Goal: Transaction & Acquisition: Purchase product/service

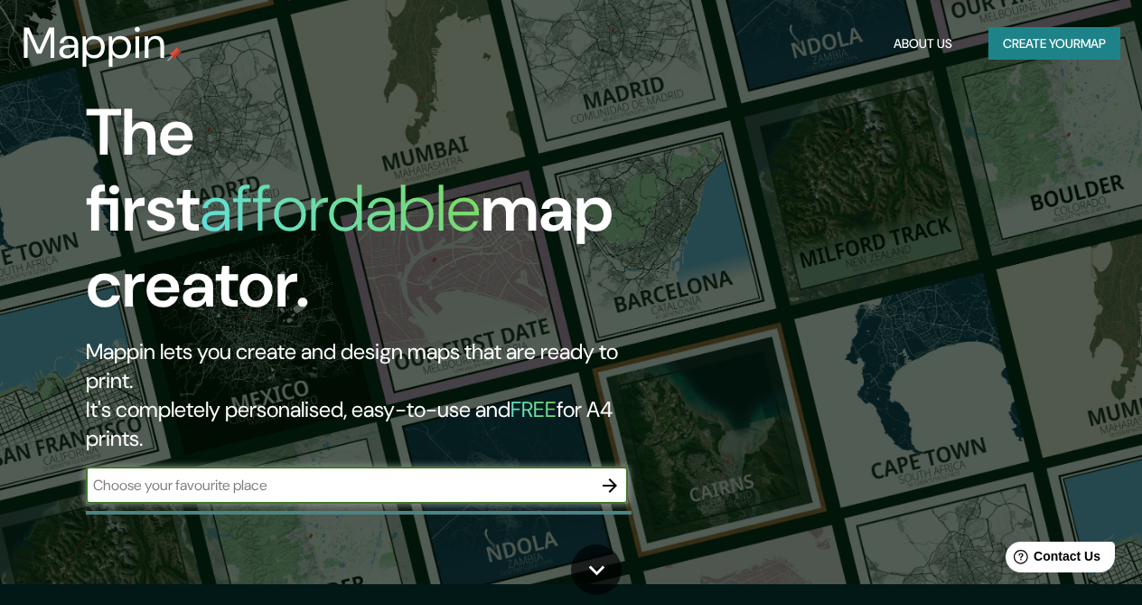
scroll to position [64, 0]
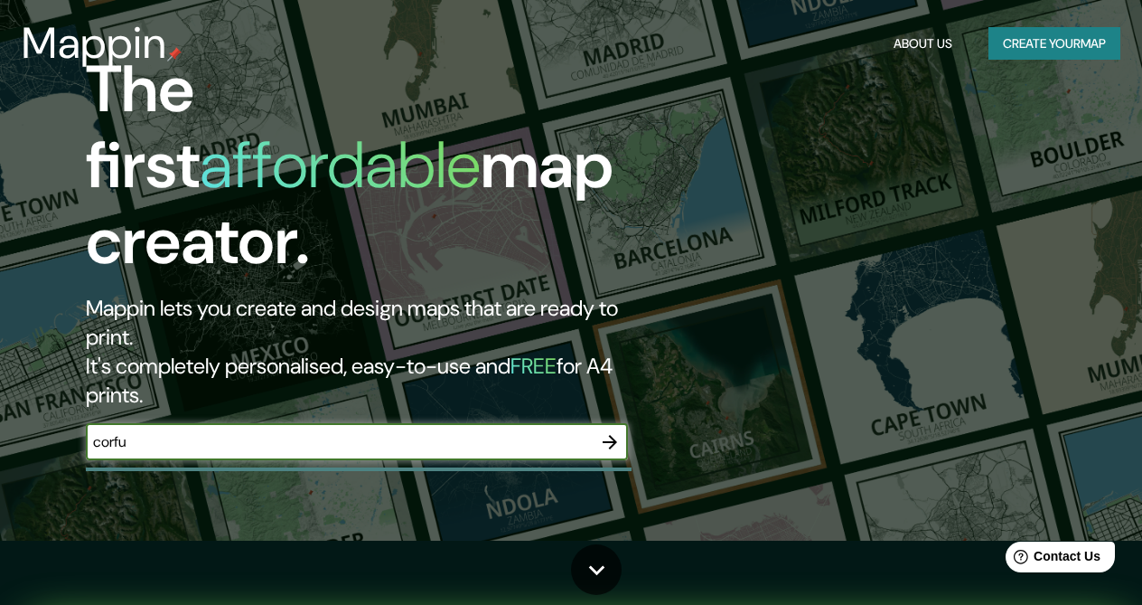
type input "corfu"
click at [611, 435] on icon "button" at bounding box center [610, 442] width 14 height 14
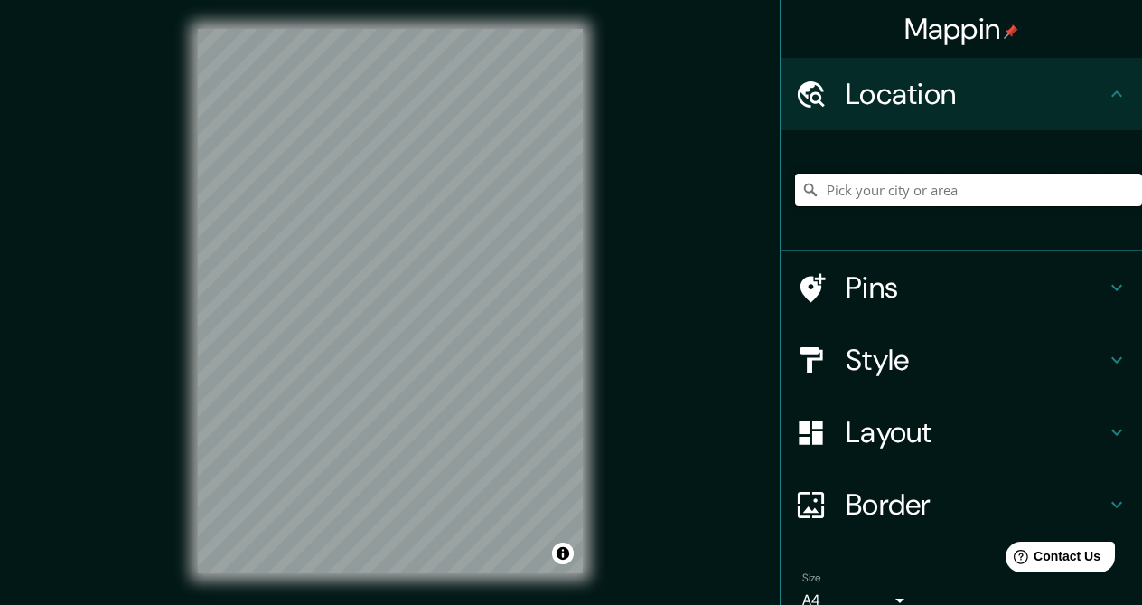
click at [889, 193] on input "Pick your city or area" at bounding box center [968, 190] width 347 height 33
type input "Corfù, [GEOGRAPHIC_DATA][PERSON_NAME], [GEOGRAPHIC_DATA]"
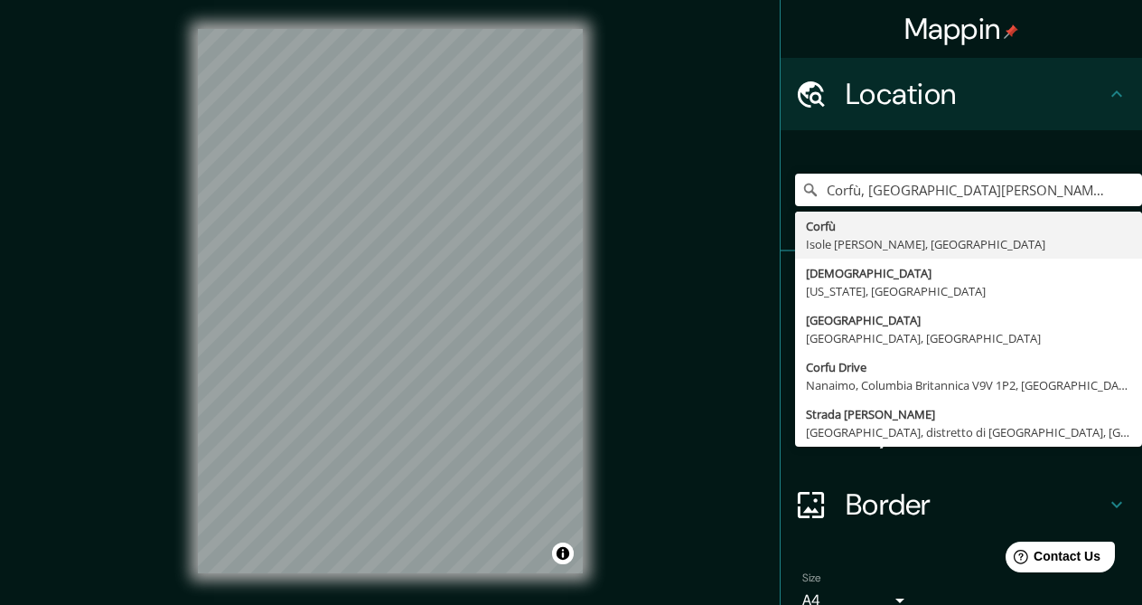
click at [716, 314] on div "Mappin Location [GEOGRAPHIC_DATA], [GEOGRAPHIC_DATA][PERSON_NAME], [GEOGRAPHIC_…" at bounding box center [571, 315] width 1142 height 631
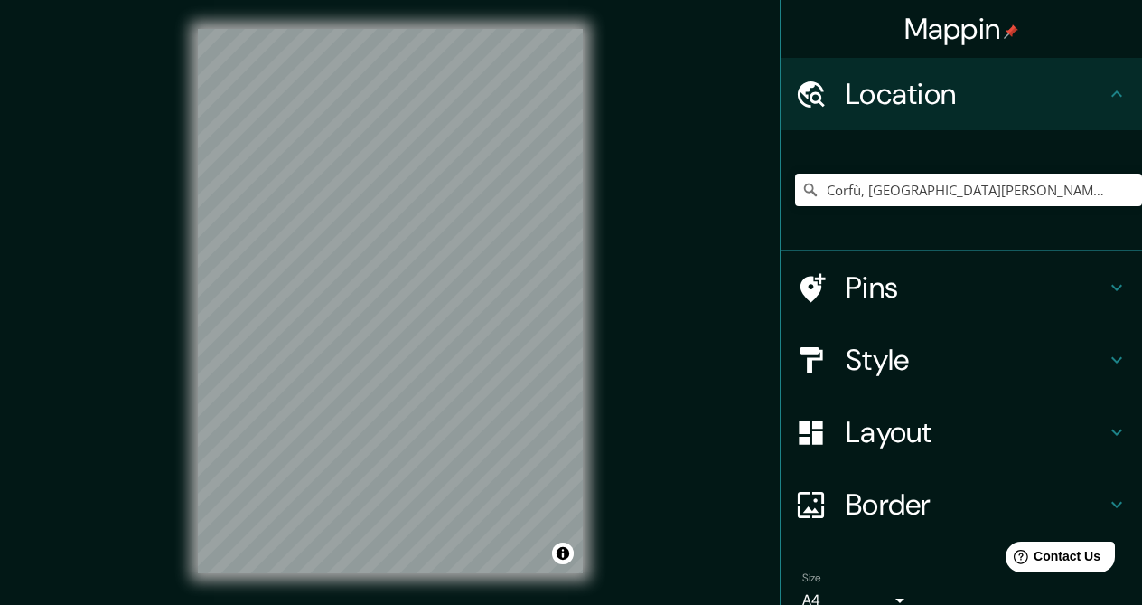
click at [909, 362] on h4 "Style" at bounding box center [976, 360] width 260 height 36
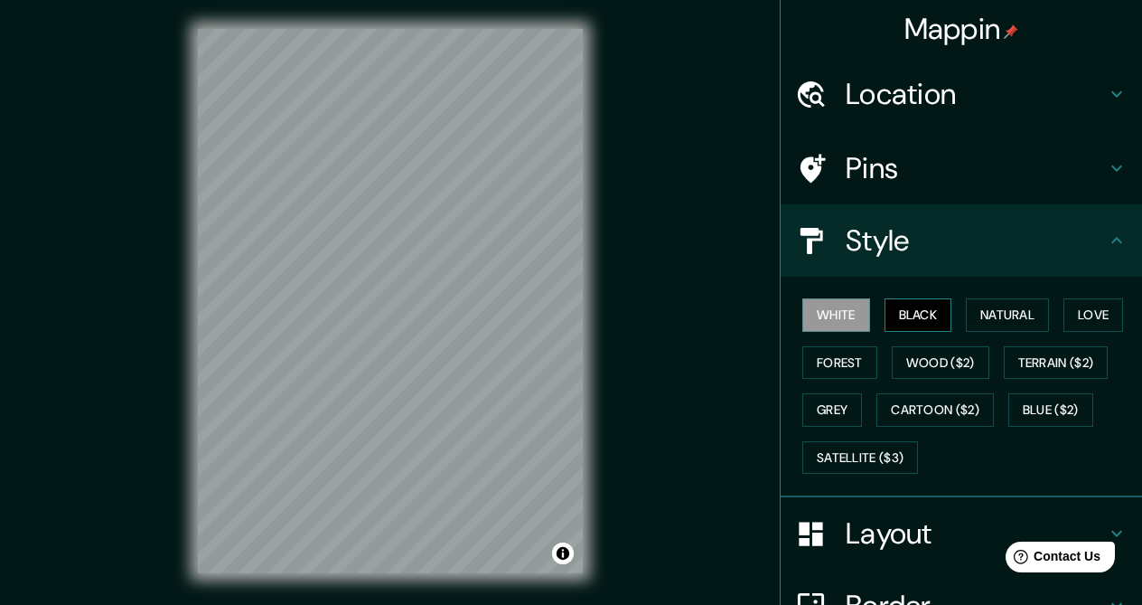
click at [916, 322] on button "Black" at bounding box center [919, 314] width 68 height 33
click at [991, 315] on button "Natural" at bounding box center [1007, 314] width 83 height 33
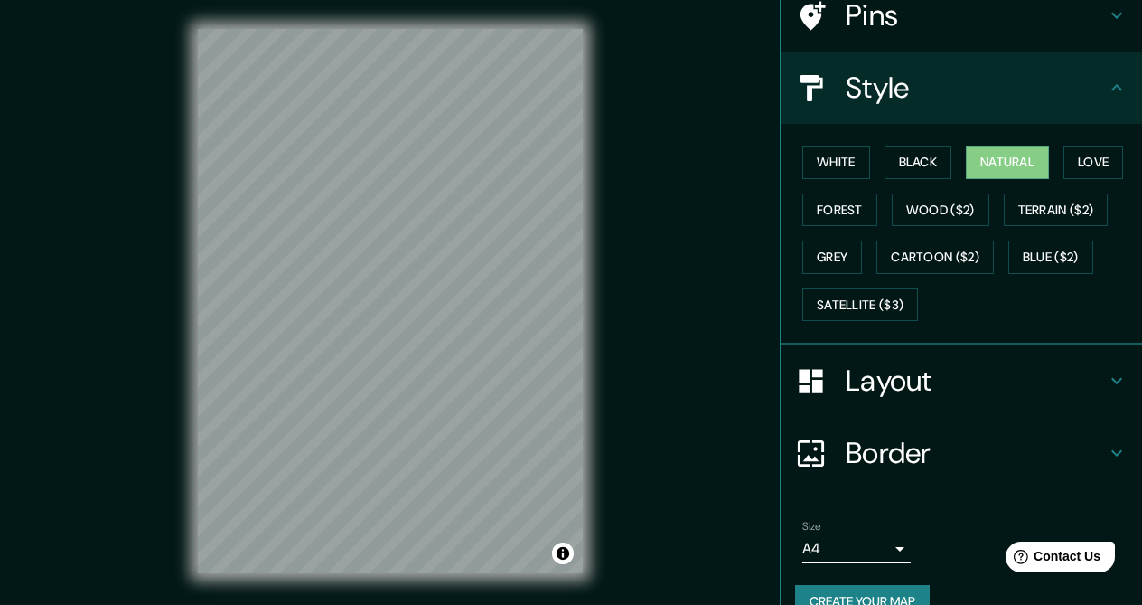
scroll to position [187, 0]
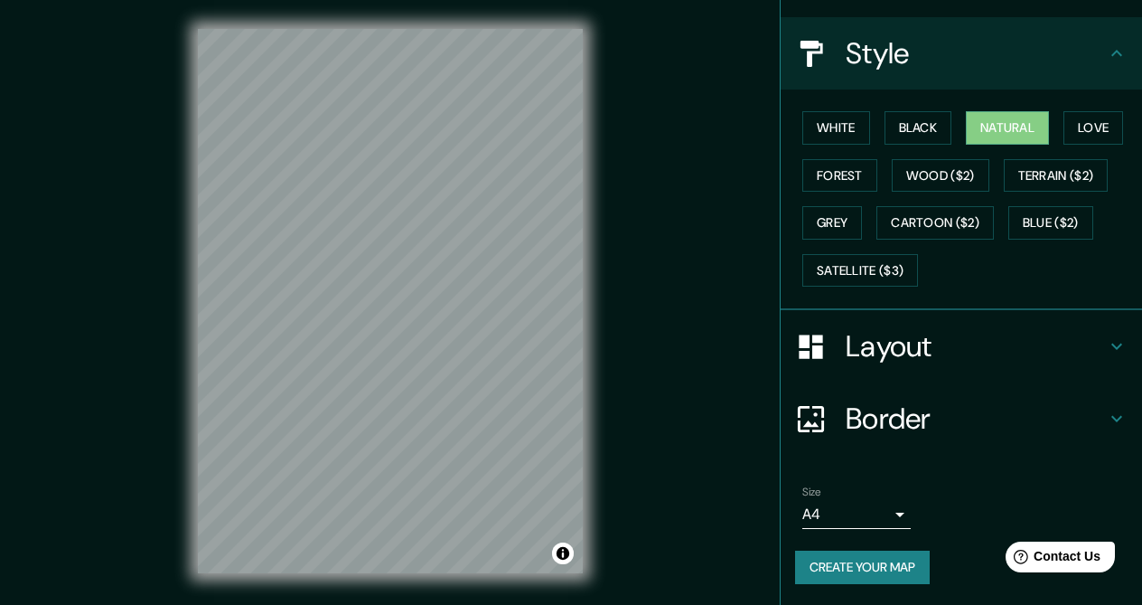
click at [167, 239] on div "Mappin Location [GEOGRAPHIC_DATA], [GEOGRAPHIC_DATA][PERSON_NAME], [GEOGRAPHIC_…" at bounding box center [571, 315] width 1142 height 631
click at [840, 512] on body "Mappin Location [GEOGRAPHIC_DATA], [GEOGRAPHIC_DATA][PERSON_NAME], [GEOGRAPHIC_…" at bounding box center [571, 302] width 1142 height 605
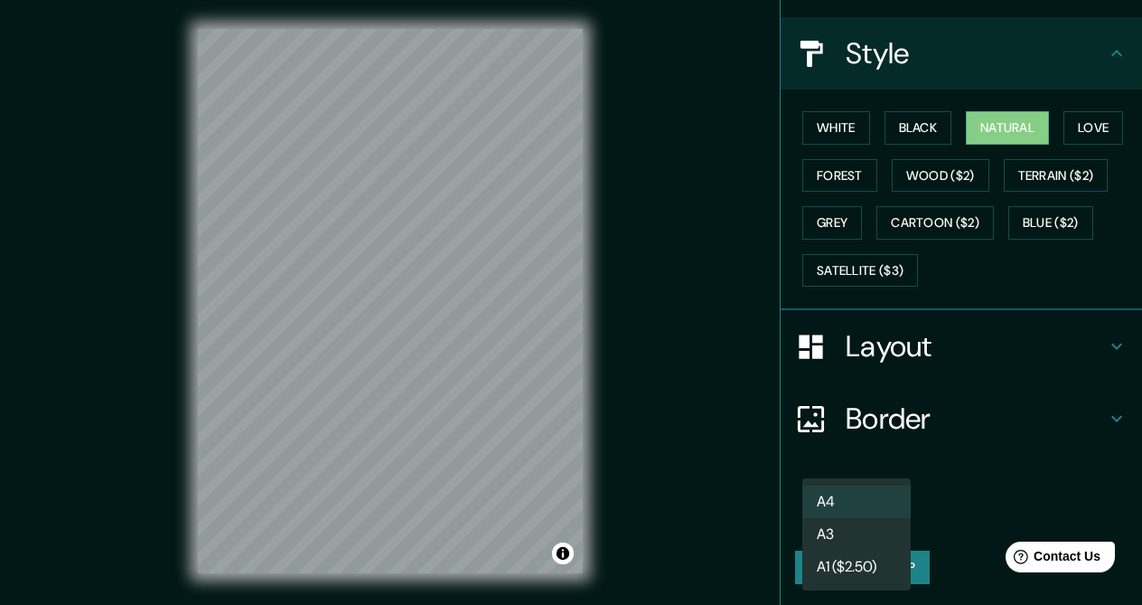
click at [838, 531] on li "A3" at bounding box center [857, 534] width 108 height 33
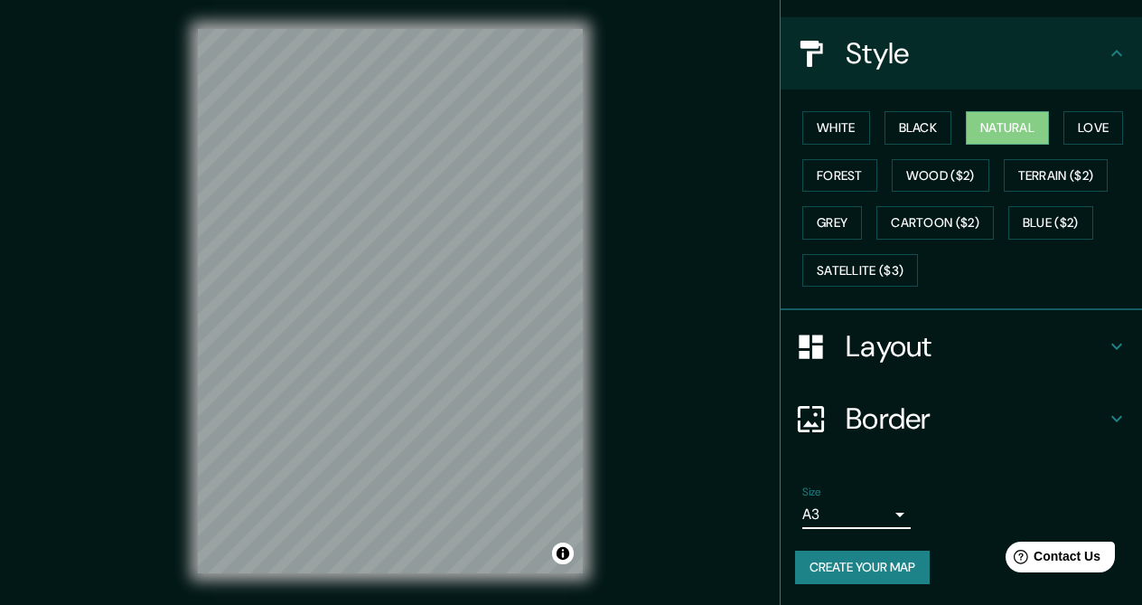
click at [846, 519] on body "Mappin Location [GEOGRAPHIC_DATA], [GEOGRAPHIC_DATA][PERSON_NAME], [GEOGRAPHIC_…" at bounding box center [571, 302] width 1142 height 605
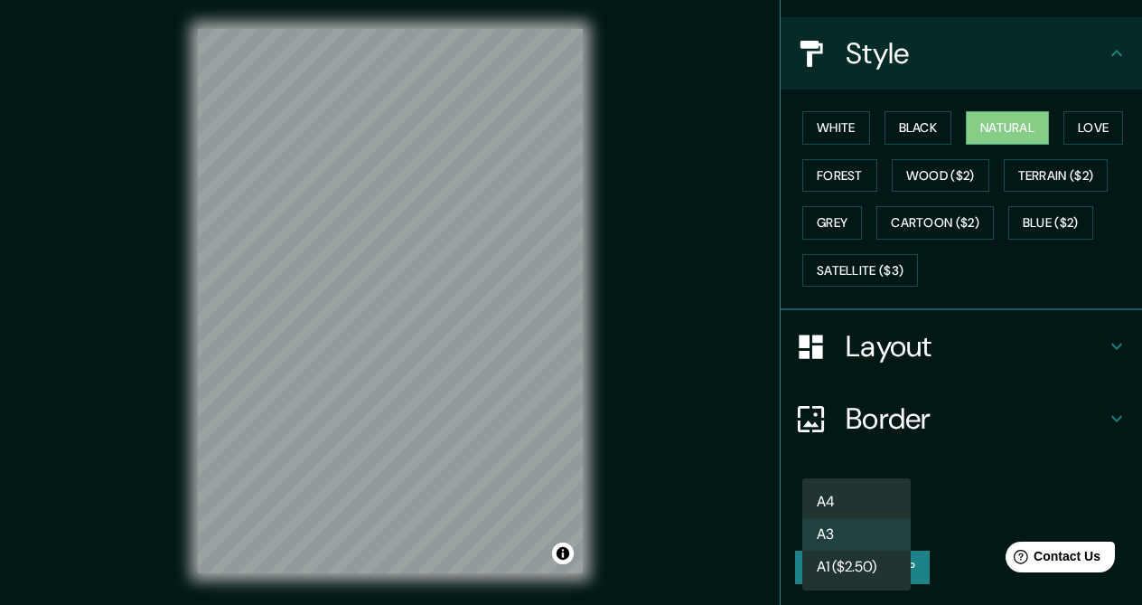
click at [853, 503] on li "A4" at bounding box center [857, 501] width 108 height 33
type input "single"
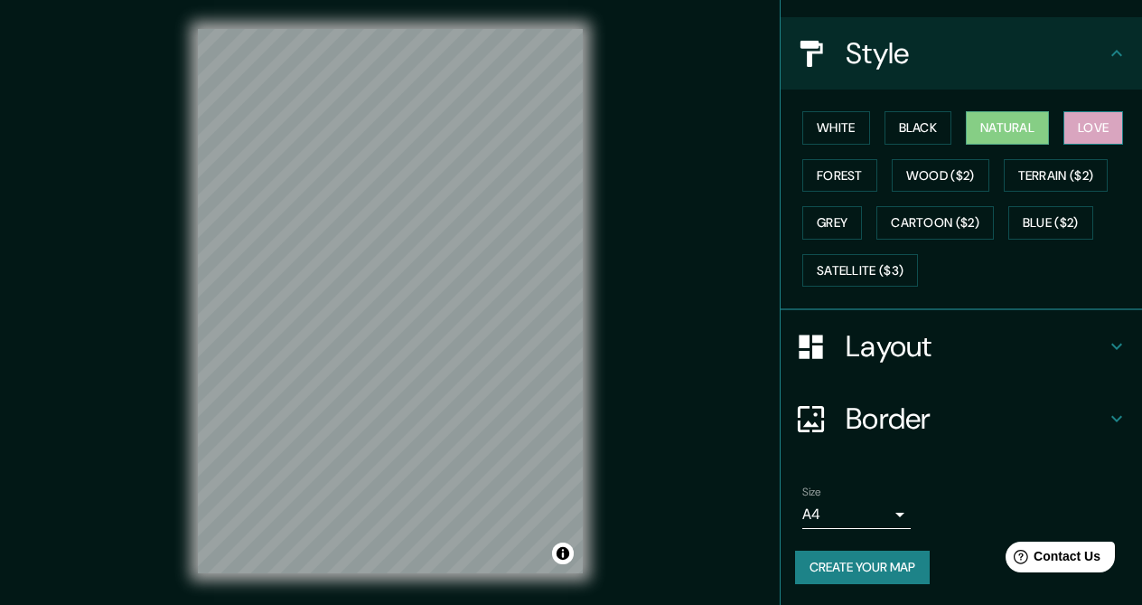
click at [1107, 118] on button "Love" at bounding box center [1094, 127] width 60 height 33
click at [852, 178] on button "Forest" at bounding box center [840, 175] width 75 height 33
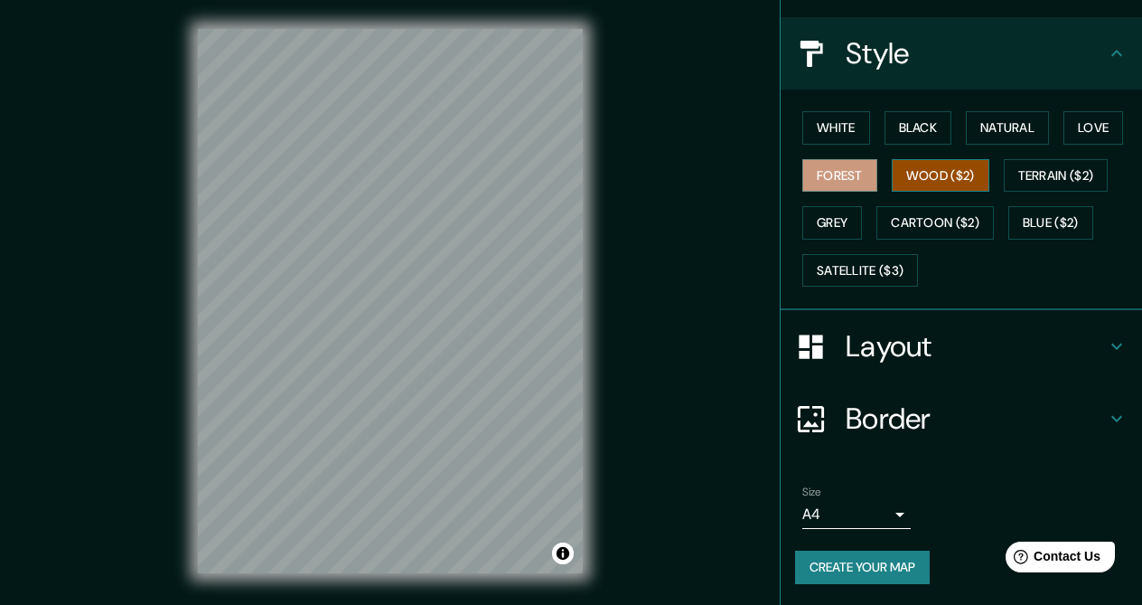
click at [924, 182] on button "Wood ($2)" at bounding box center [941, 175] width 98 height 33
click at [835, 226] on button "Grey" at bounding box center [833, 222] width 60 height 33
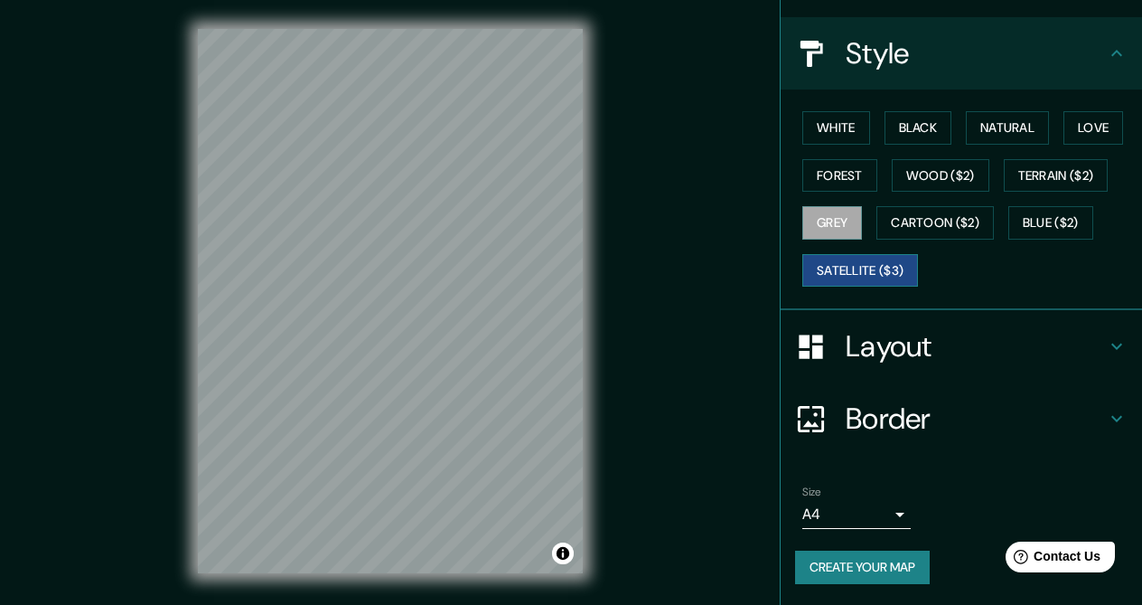
click at [822, 268] on button "Satellite ($3)" at bounding box center [861, 270] width 116 height 33
click at [924, 229] on button "Cartoon ($2)" at bounding box center [935, 222] width 117 height 33
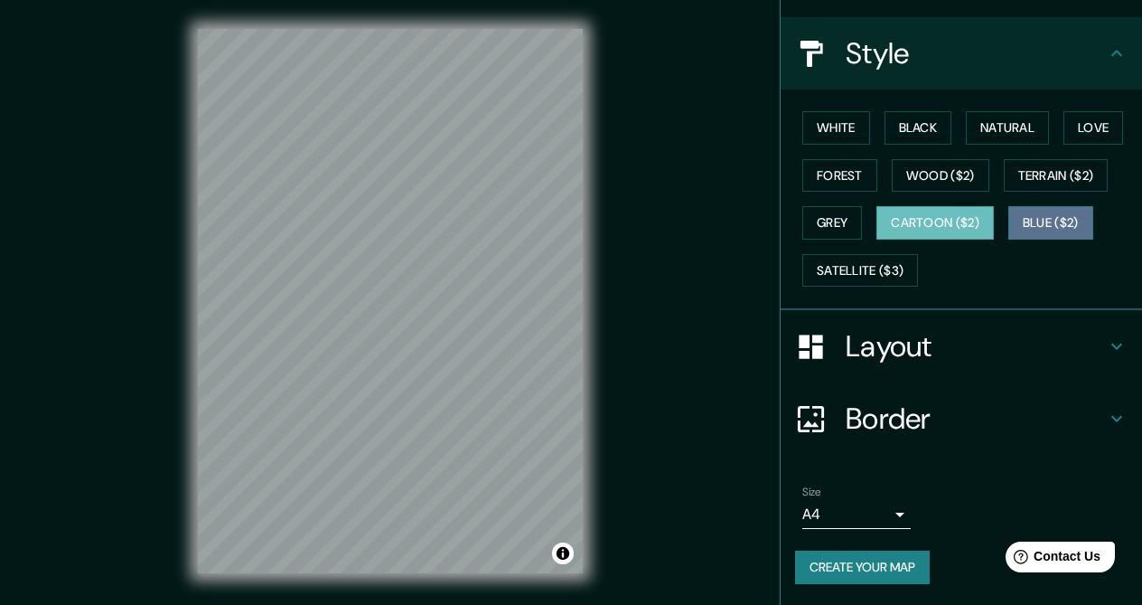
click at [1046, 211] on button "Blue ($2)" at bounding box center [1051, 222] width 85 height 33
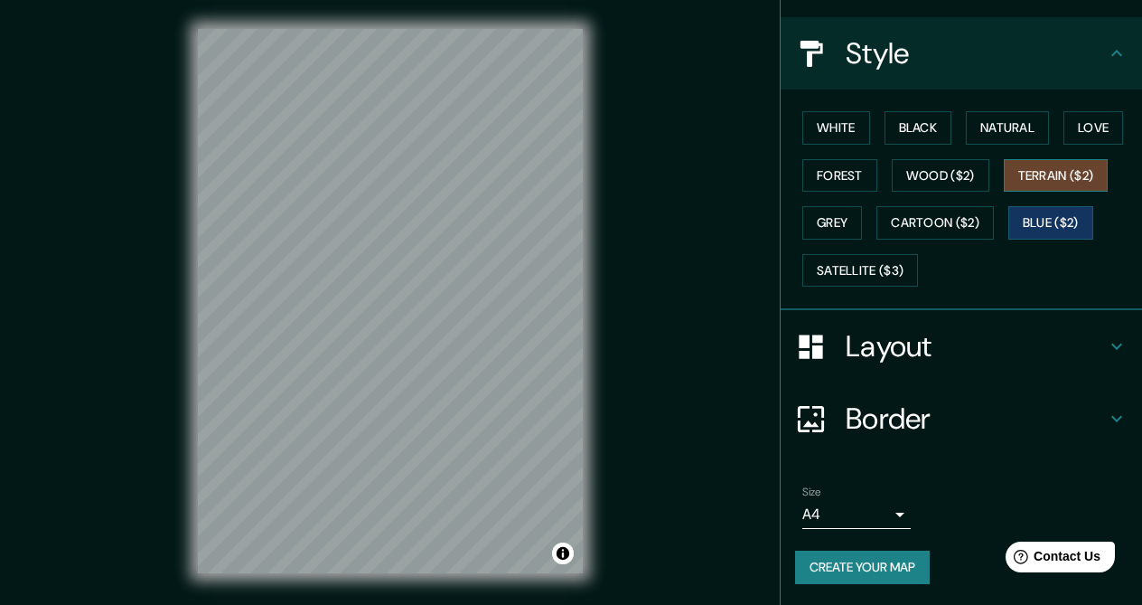
click at [1057, 179] on button "Terrain ($2)" at bounding box center [1056, 175] width 105 height 33
click at [944, 180] on button "Wood ($2)" at bounding box center [941, 175] width 98 height 33
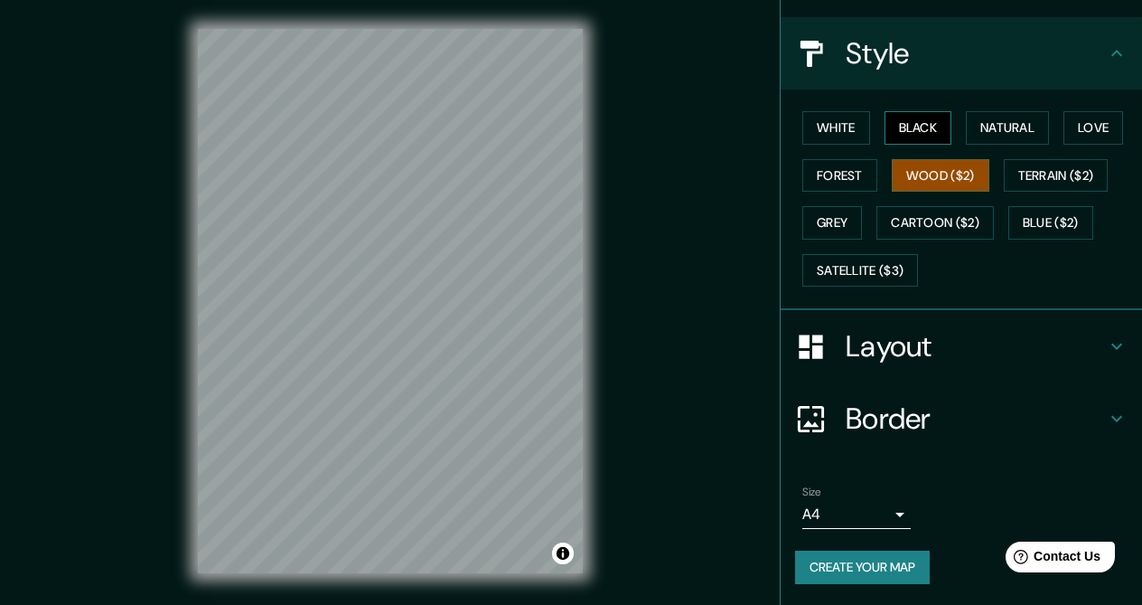
click at [934, 143] on button "Black" at bounding box center [919, 127] width 68 height 33
click at [1009, 132] on button "Natural" at bounding box center [1007, 127] width 83 height 33
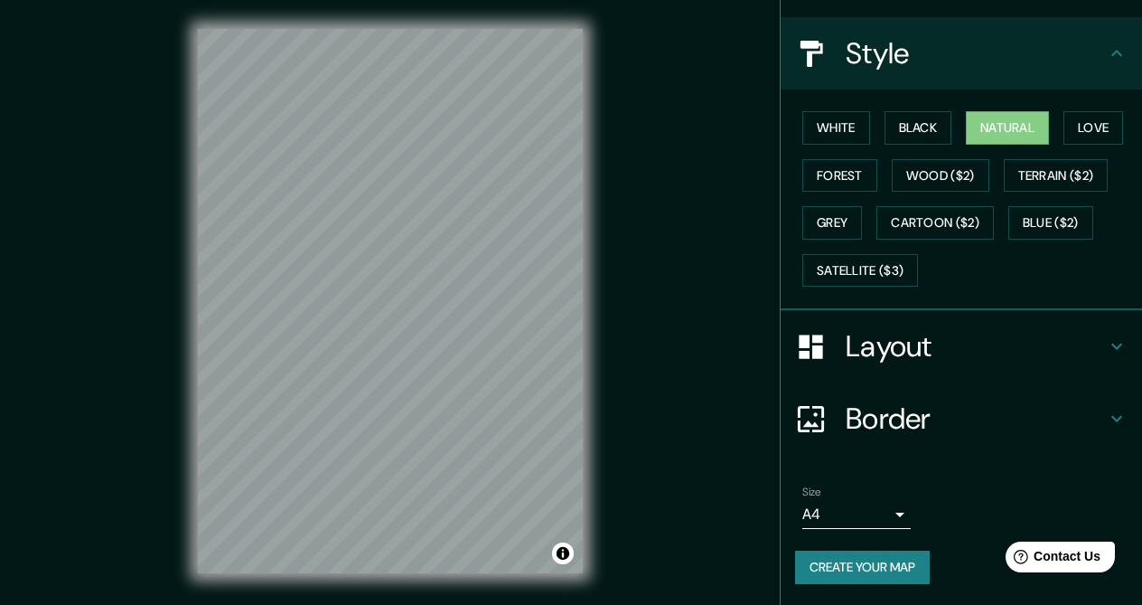
click at [1009, 358] on h4 "Layout" at bounding box center [976, 346] width 260 height 36
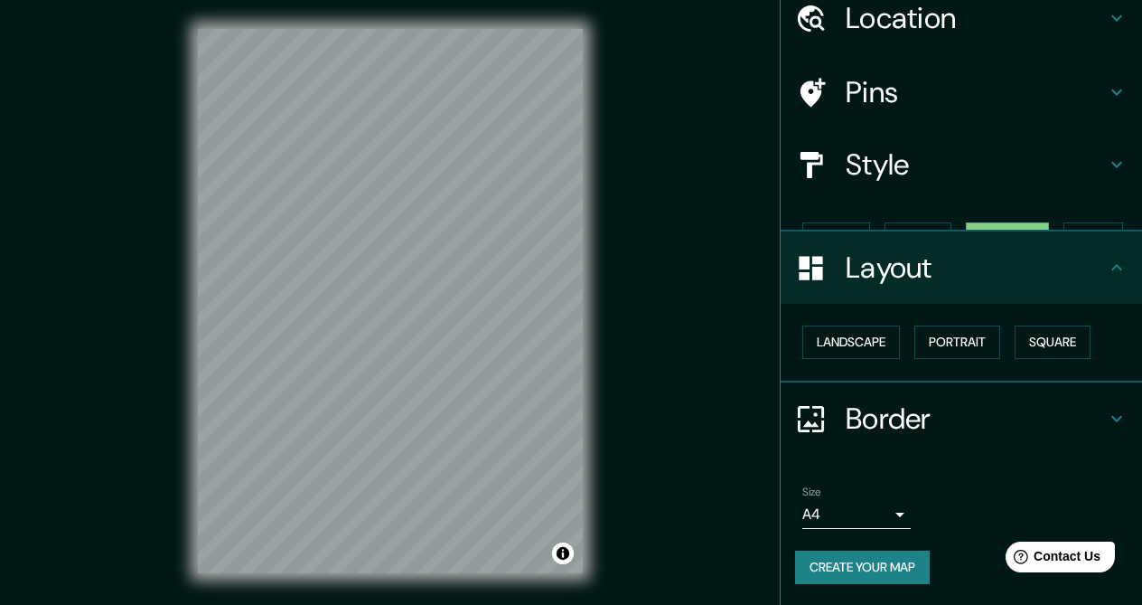
scroll to position [45, 0]
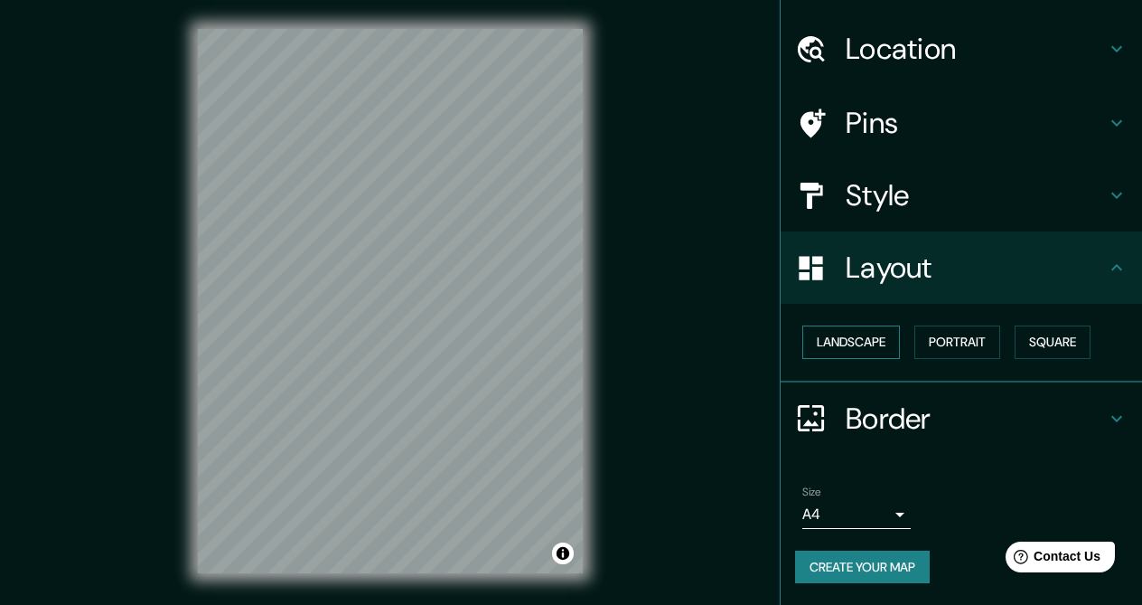
click at [871, 339] on button "Landscape" at bounding box center [852, 341] width 98 height 33
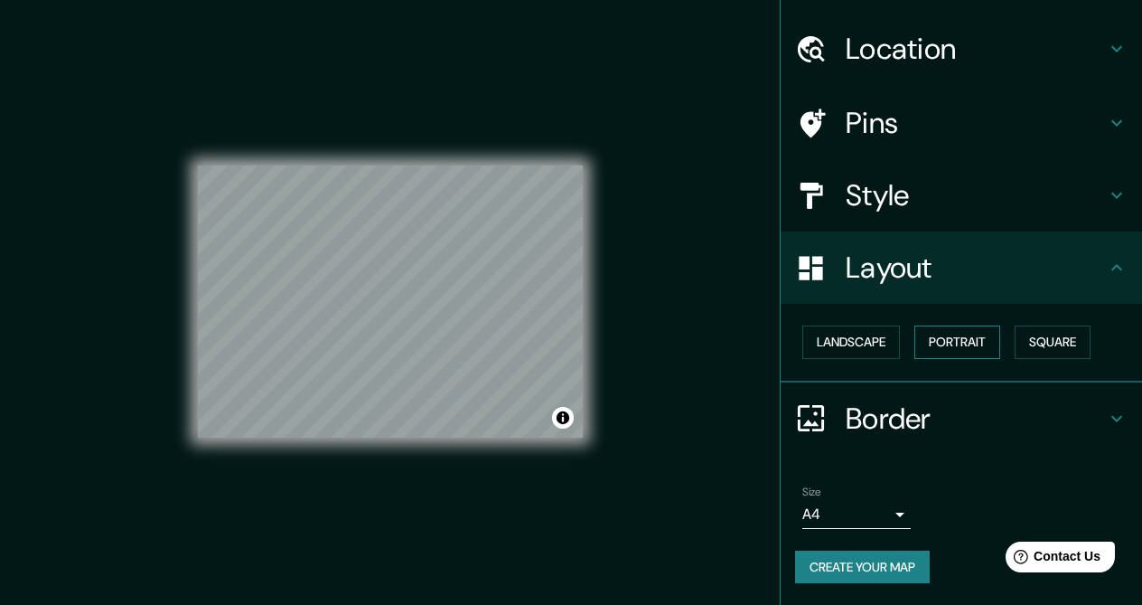
click at [954, 341] on button "Portrait" at bounding box center [958, 341] width 86 height 33
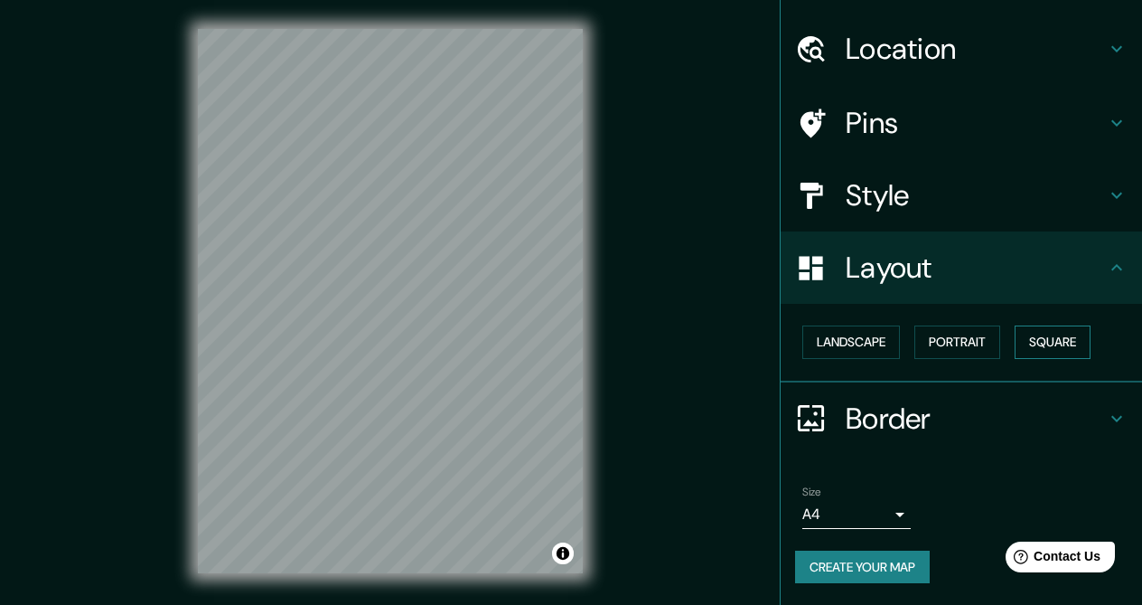
click at [1056, 346] on button "Square" at bounding box center [1053, 341] width 76 height 33
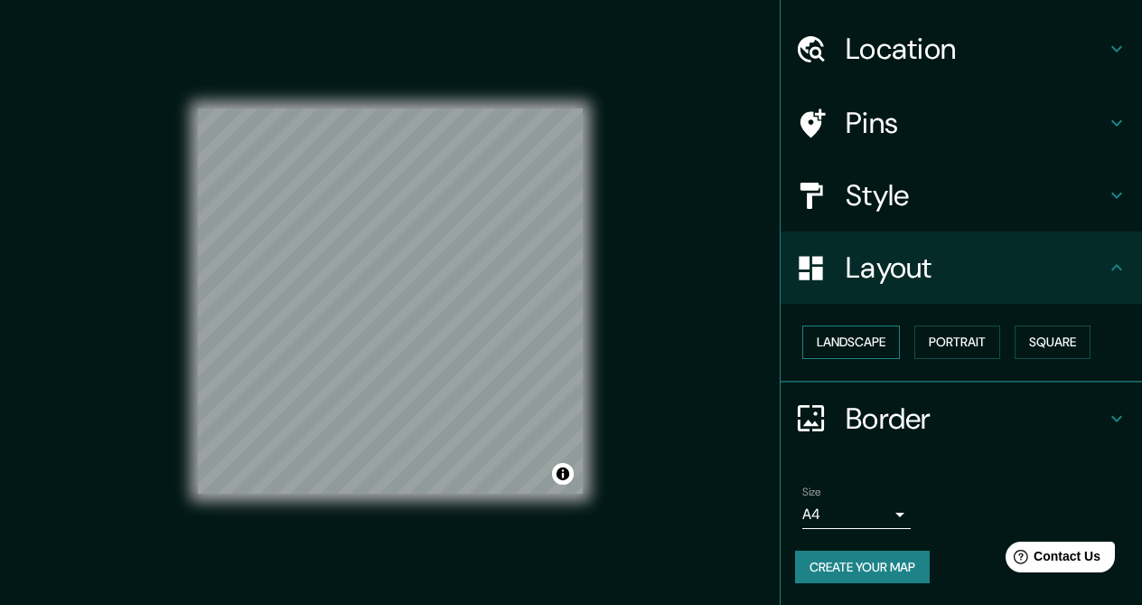
click at [881, 345] on button "Landscape" at bounding box center [852, 341] width 98 height 33
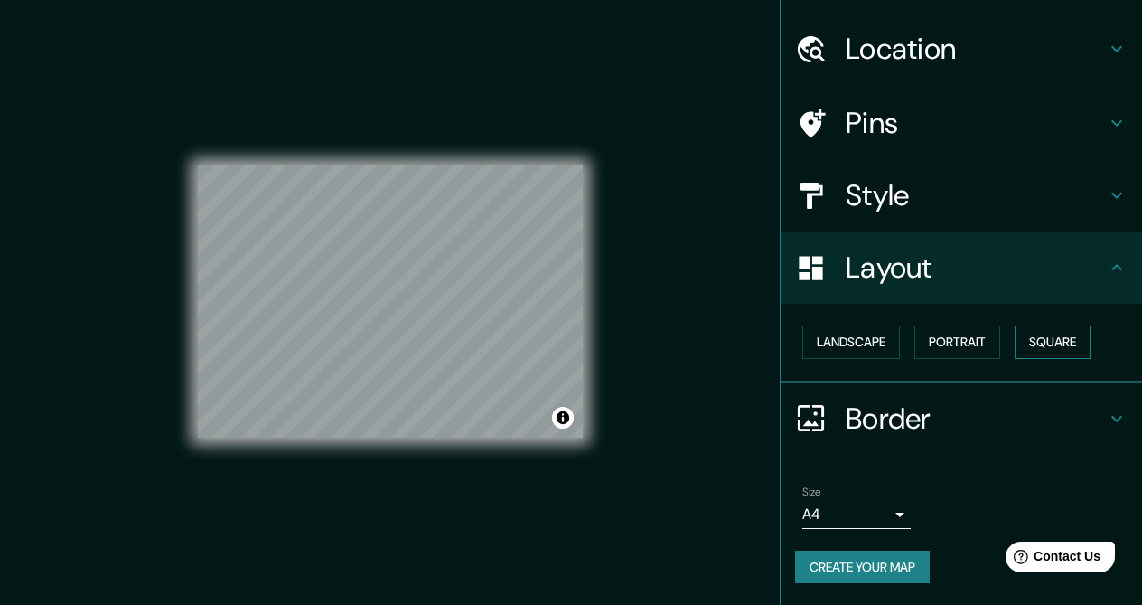
click at [1048, 340] on button "Square" at bounding box center [1053, 341] width 76 height 33
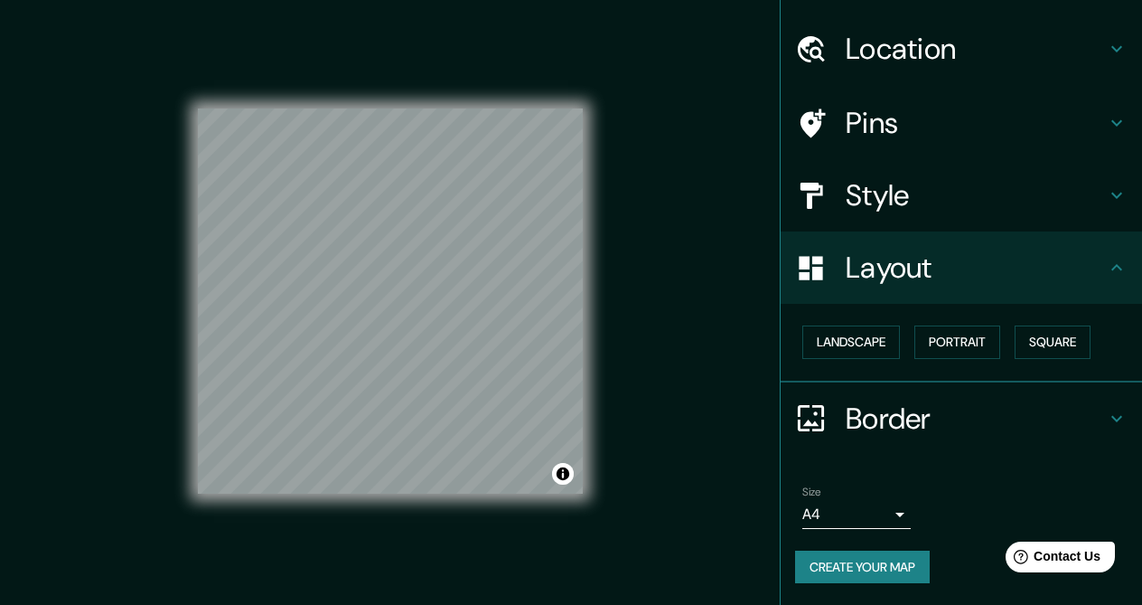
click at [962, 123] on h4 "Pins" at bounding box center [976, 123] width 260 height 36
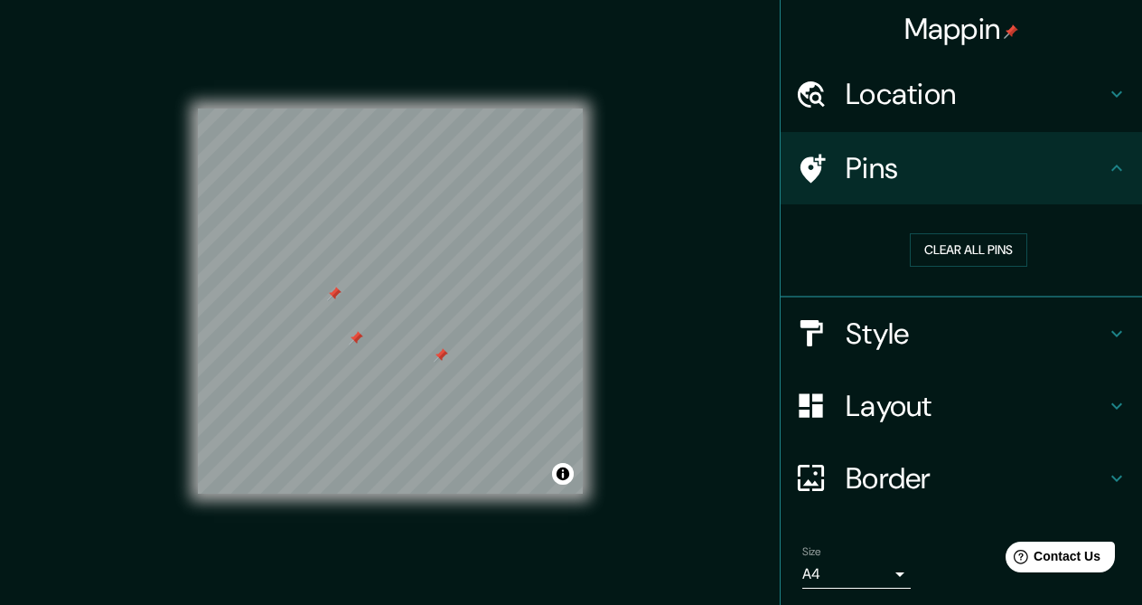
scroll to position [60, 0]
